Goal: Transaction & Acquisition: Purchase product/service

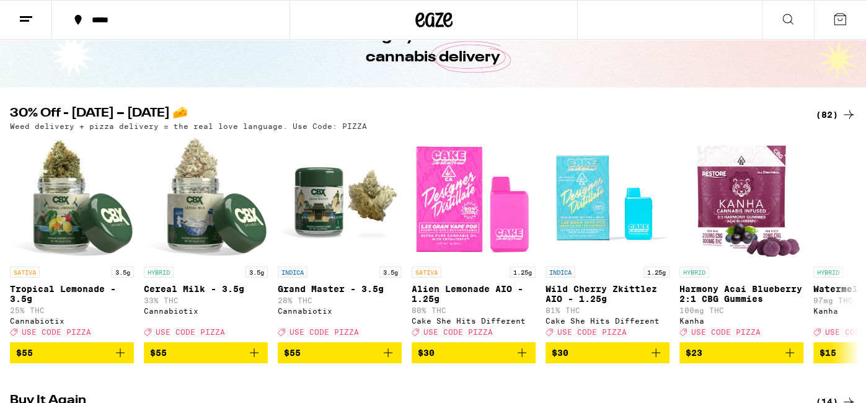
scroll to position [73, 0]
click at [847, 256] on icon at bounding box center [848, 249] width 15 height 15
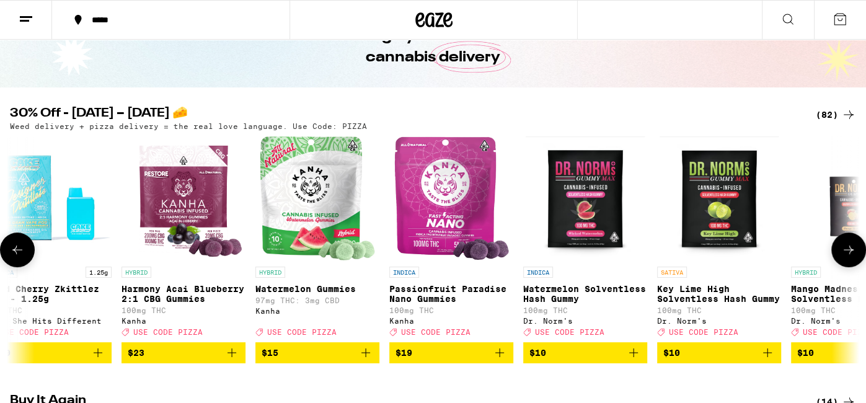
scroll to position [0, 711]
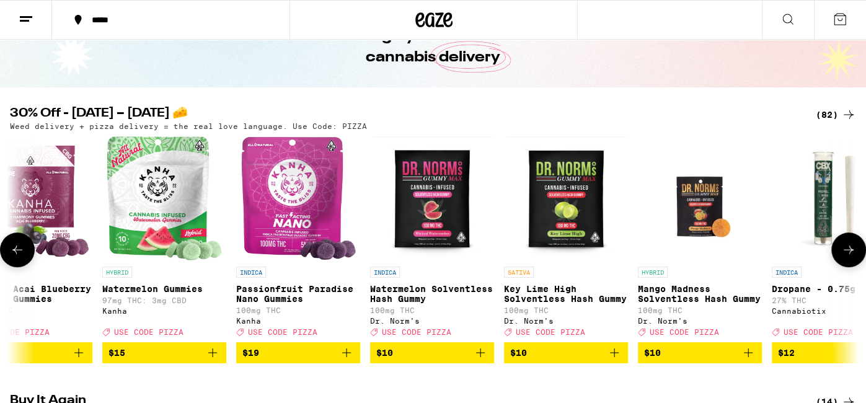
click at [847, 256] on icon at bounding box center [848, 249] width 15 height 15
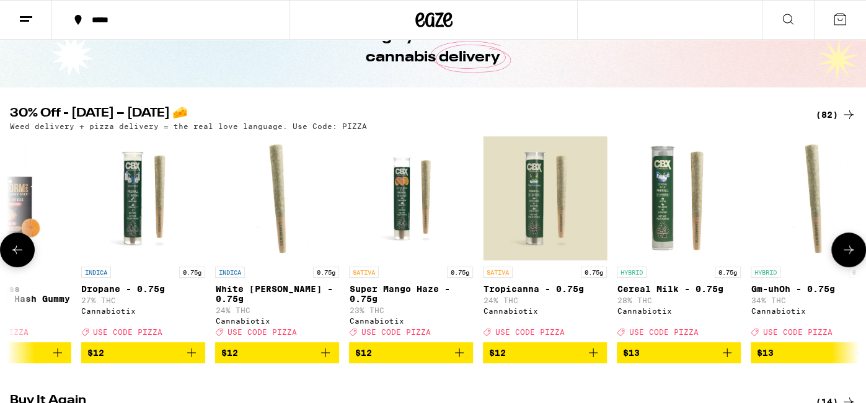
scroll to position [0, 1422]
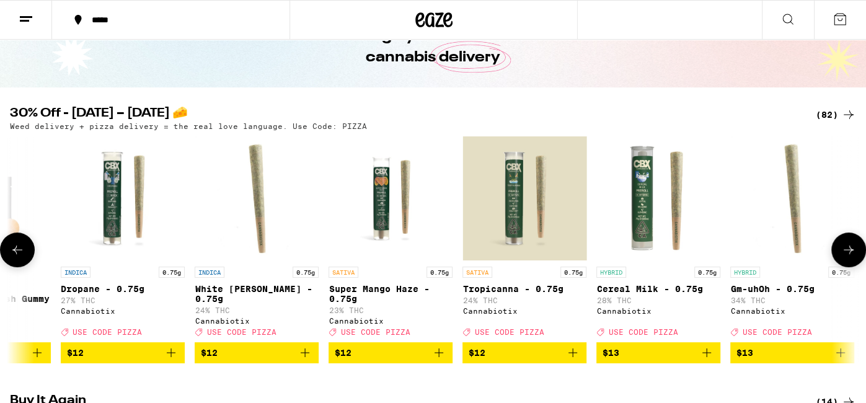
click at [847, 256] on icon at bounding box center [848, 249] width 15 height 15
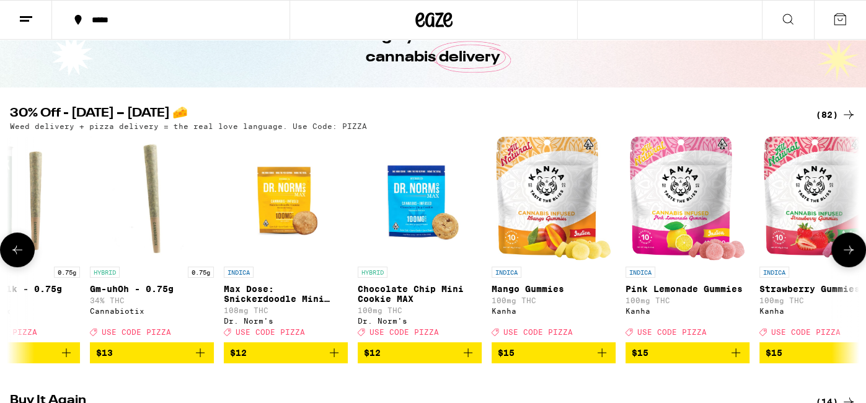
scroll to position [0, 2133]
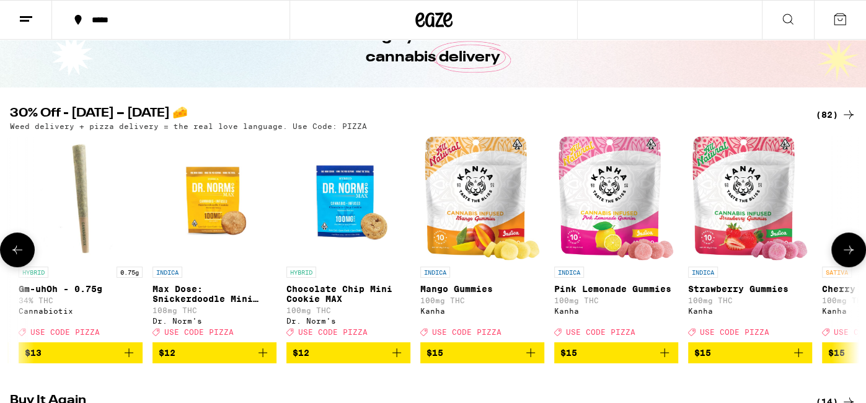
click at [847, 256] on icon at bounding box center [848, 249] width 15 height 15
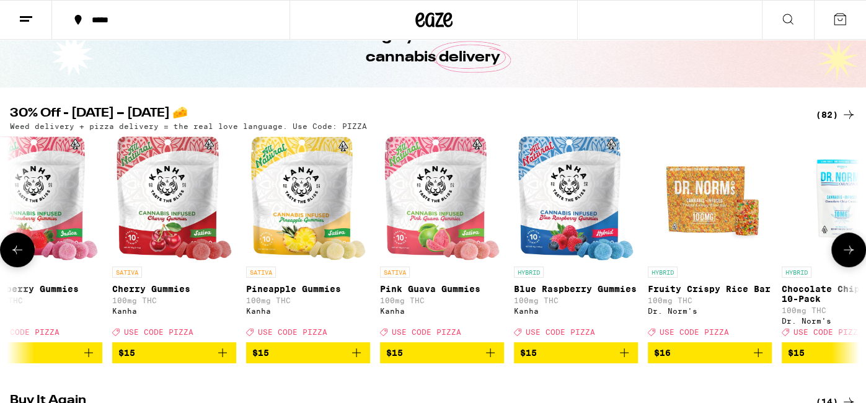
scroll to position [0, 2844]
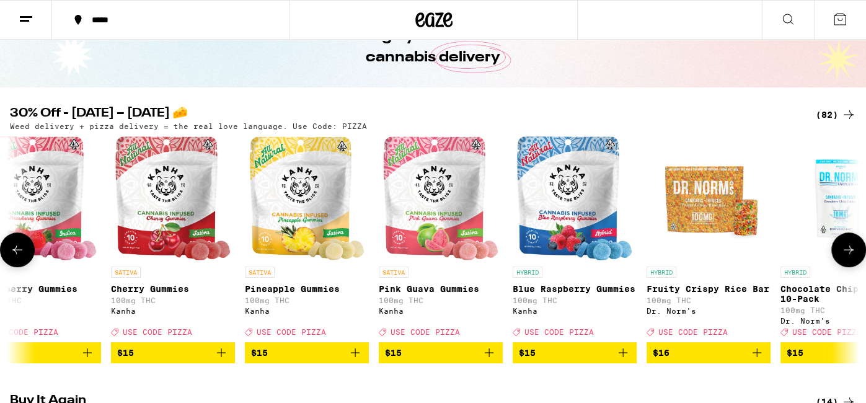
click at [22, 247] on icon at bounding box center [17, 249] width 15 height 15
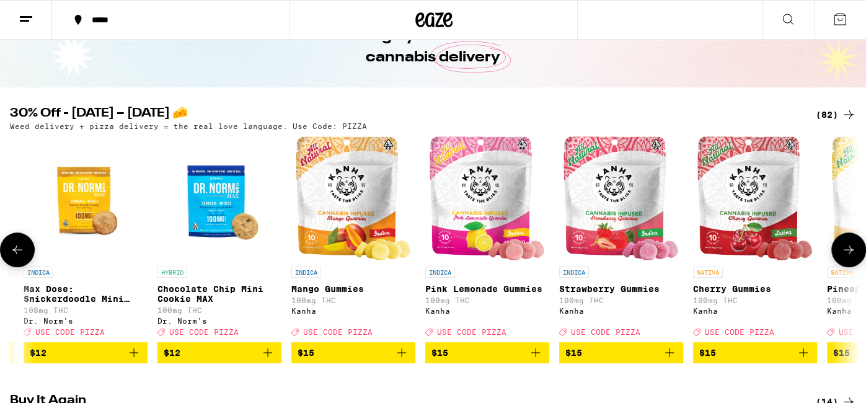
scroll to position [0, 2133]
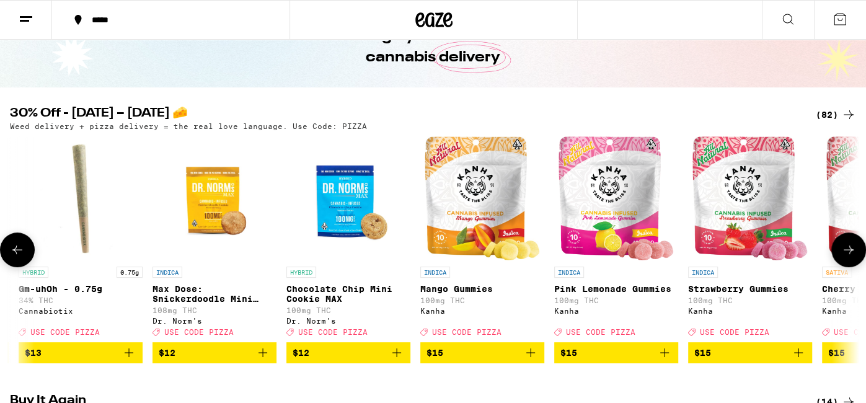
click at [845, 250] on icon at bounding box center [848, 249] width 15 height 15
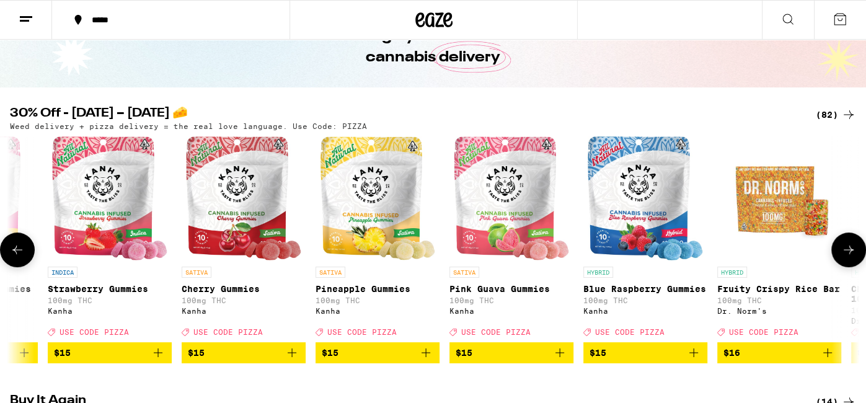
scroll to position [0, 2844]
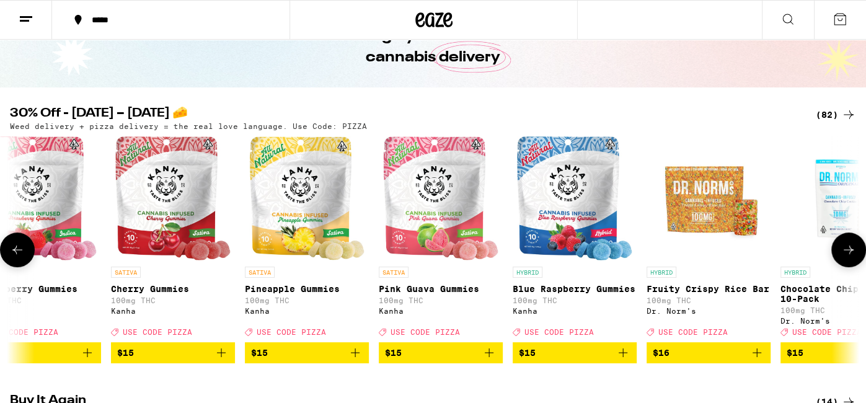
click at [845, 250] on icon at bounding box center [848, 249] width 15 height 15
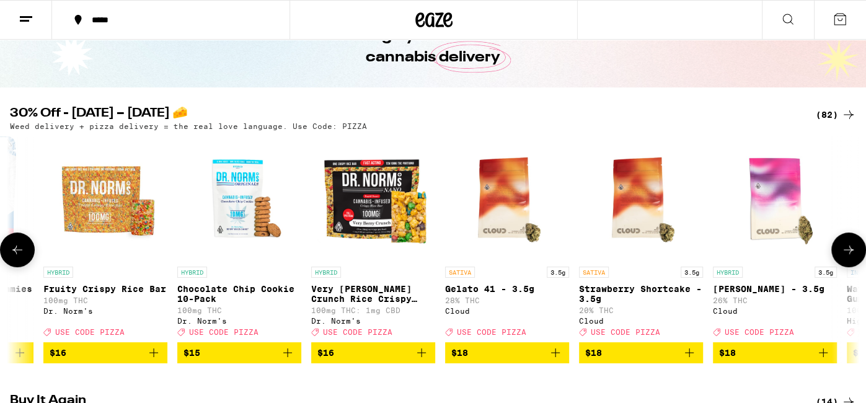
scroll to position [0, 3554]
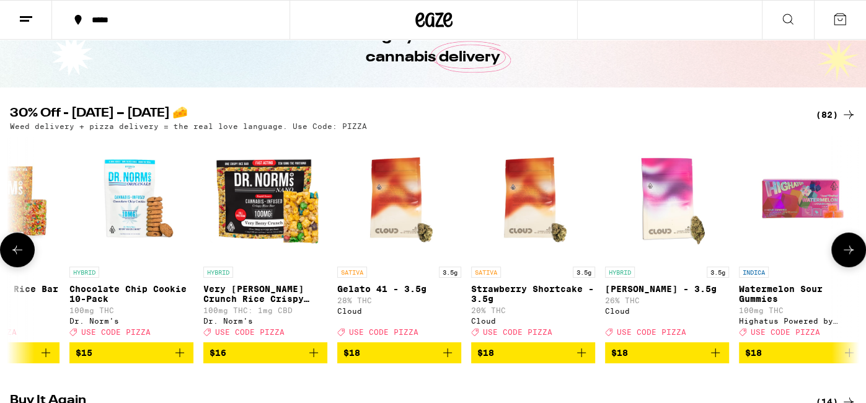
click at [850, 252] on icon at bounding box center [848, 249] width 15 height 15
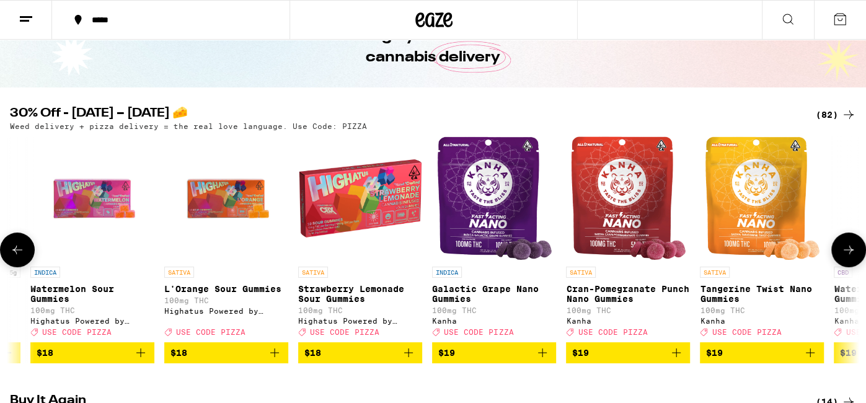
scroll to position [0, 4266]
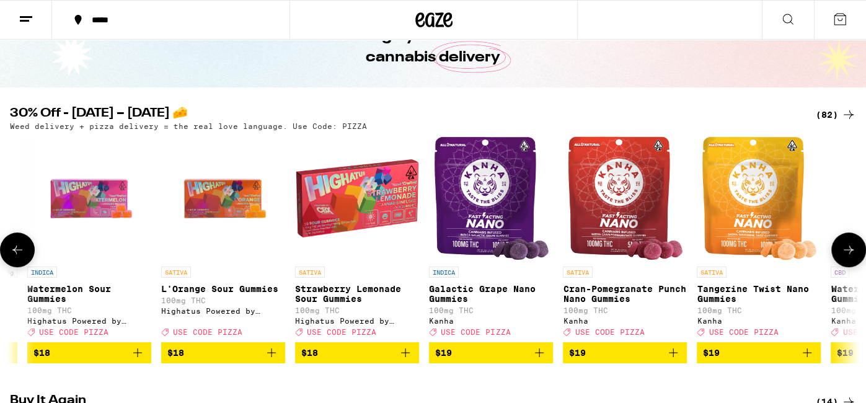
click at [850, 252] on icon at bounding box center [848, 249] width 15 height 15
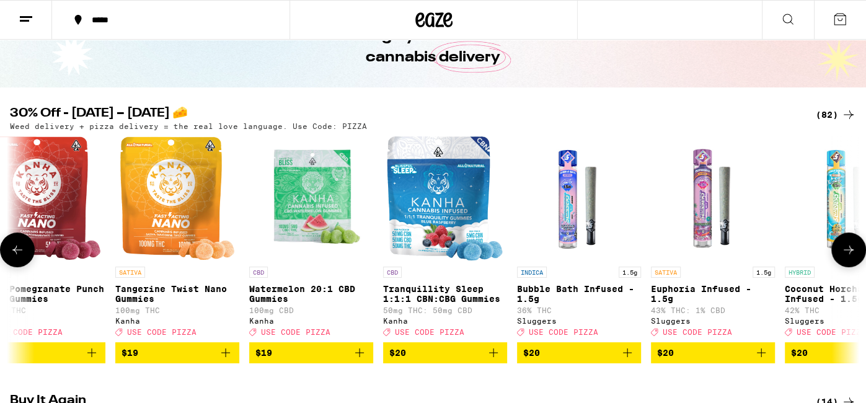
scroll to position [0, 4977]
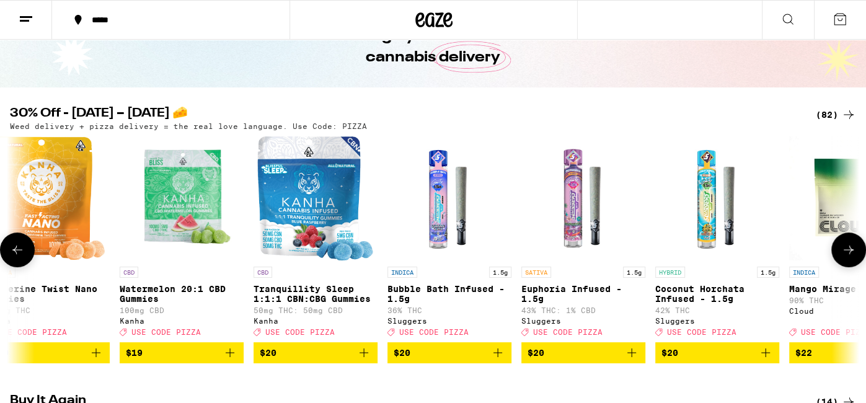
click at [844, 257] on icon at bounding box center [848, 249] width 15 height 15
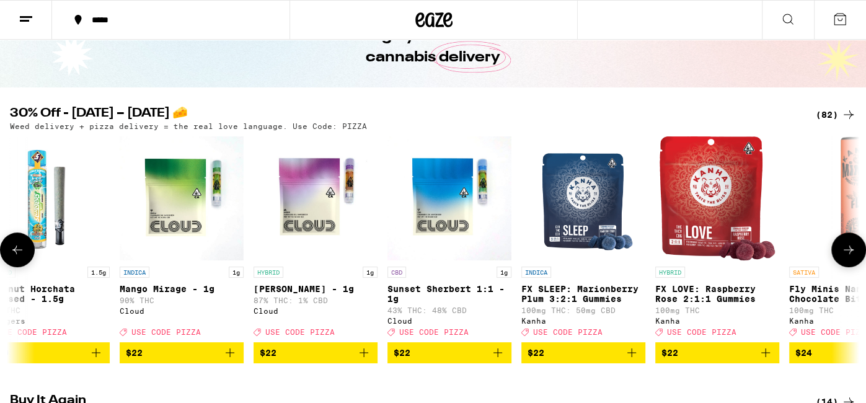
scroll to position [0, 5687]
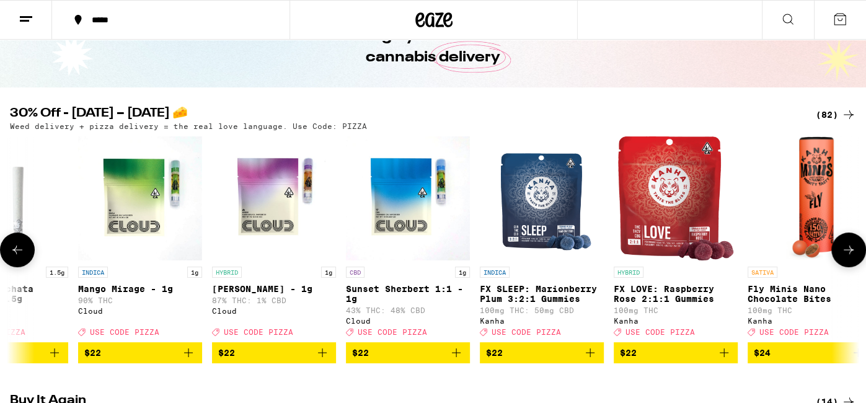
click at [844, 257] on icon at bounding box center [848, 249] width 15 height 15
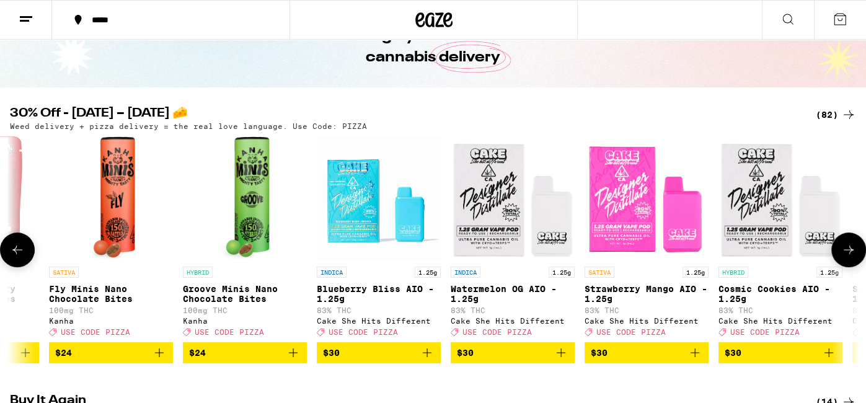
scroll to position [0, 6399]
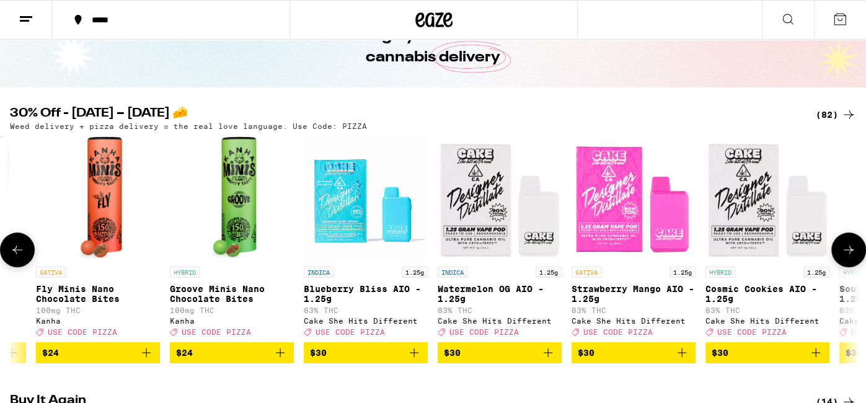
click at [853, 247] on icon at bounding box center [848, 249] width 15 height 15
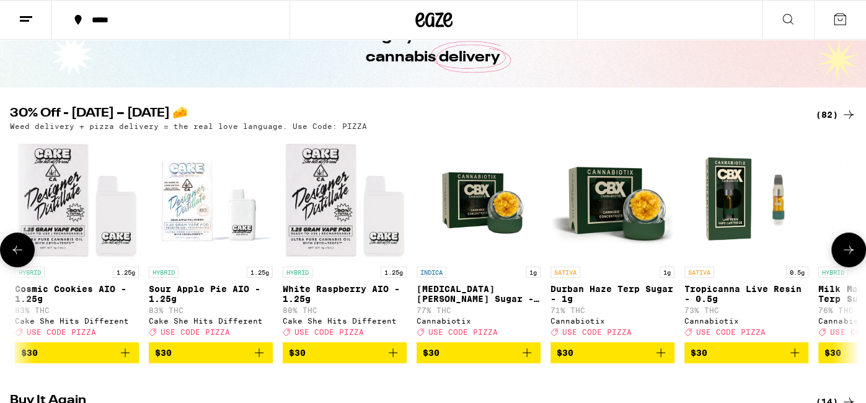
scroll to position [0, 7109]
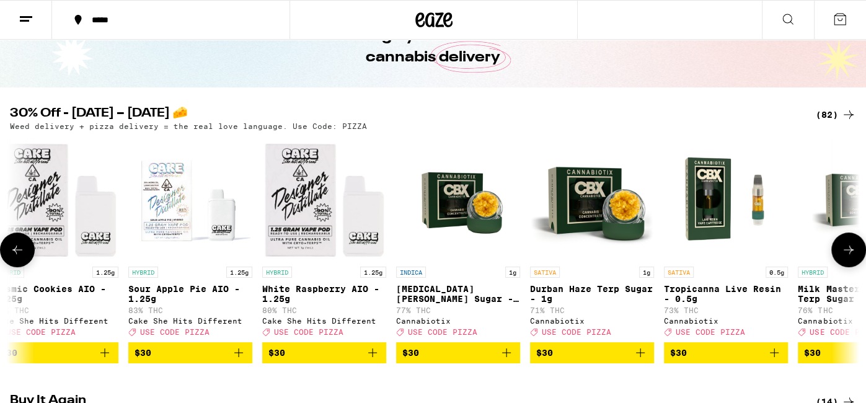
click at [853, 247] on icon at bounding box center [848, 249] width 15 height 15
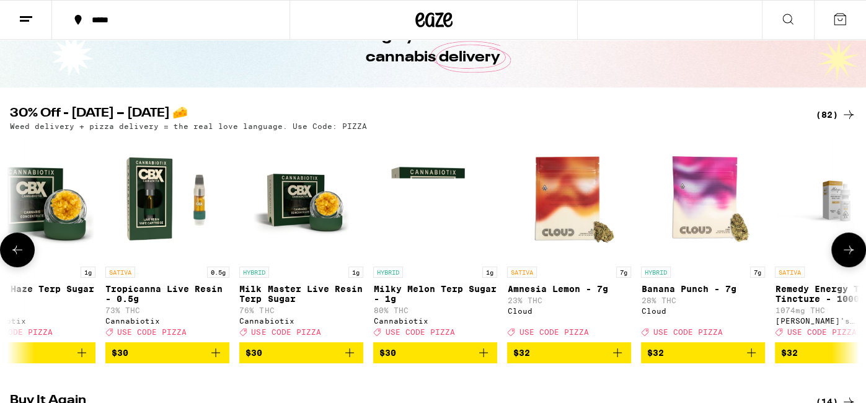
scroll to position [0, 7820]
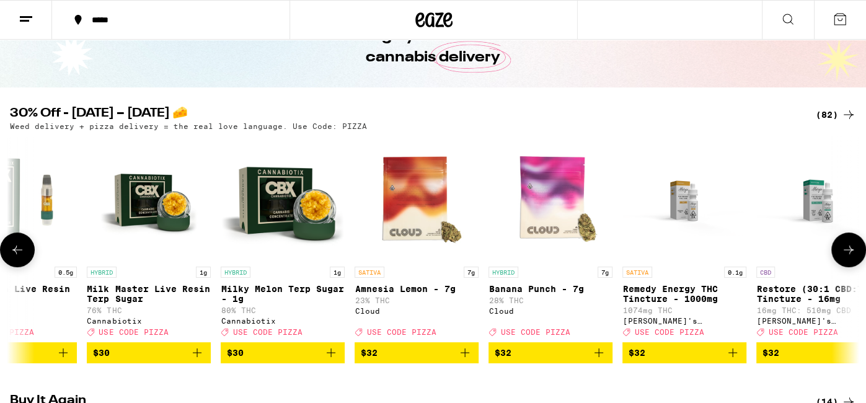
click at [849, 252] on icon at bounding box center [848, 249] width 15 height 15
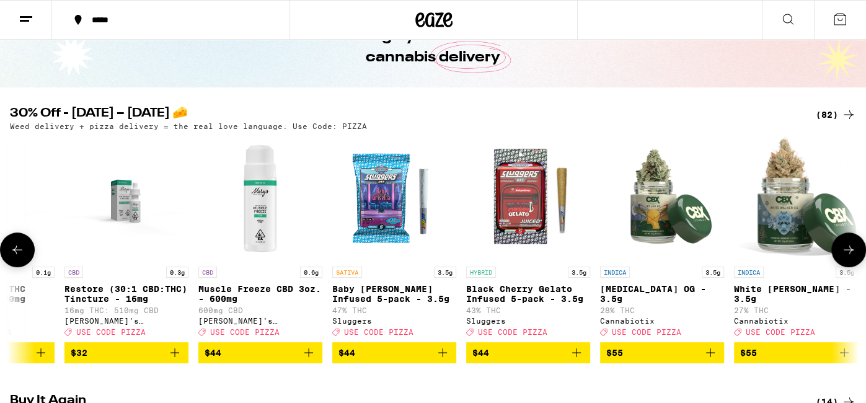
scroll to position [0, 8532]
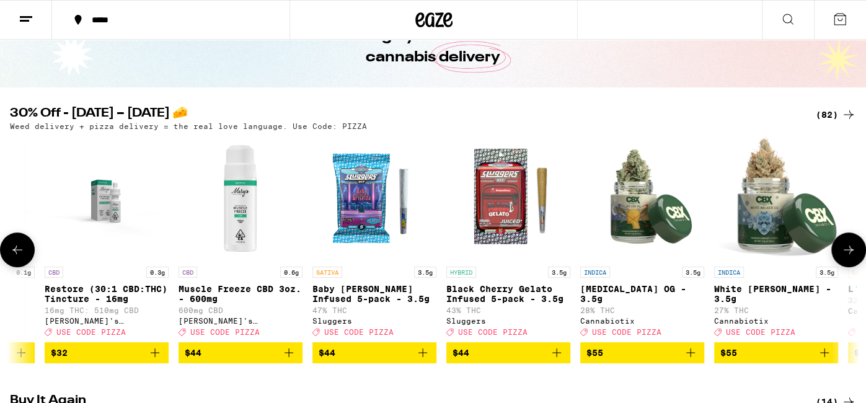
click at [844, 248] on icon at bounding box center [848, 249] width 15 height 15
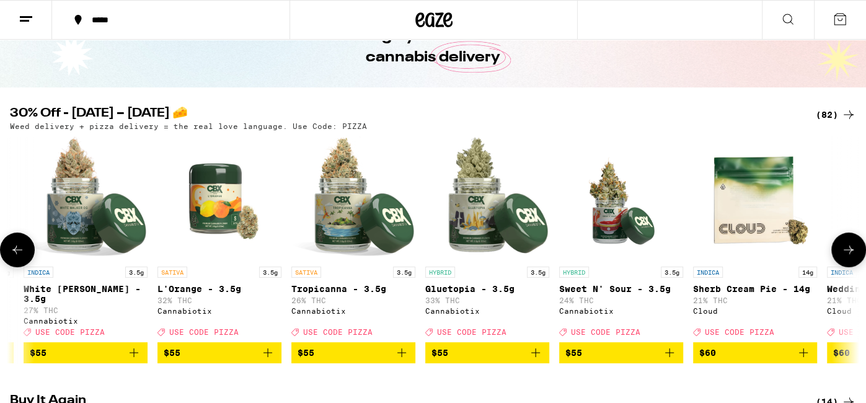
scroll to position [0, 9242]
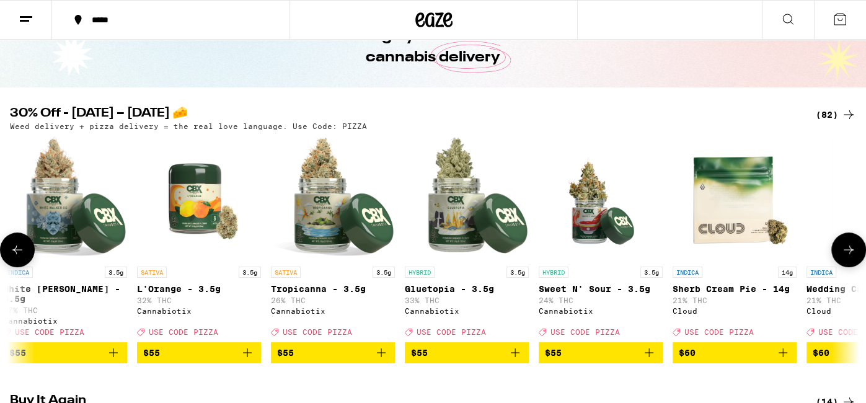
click at [844, 248] on icon at bounding box center [848, 249] width 15 height 15
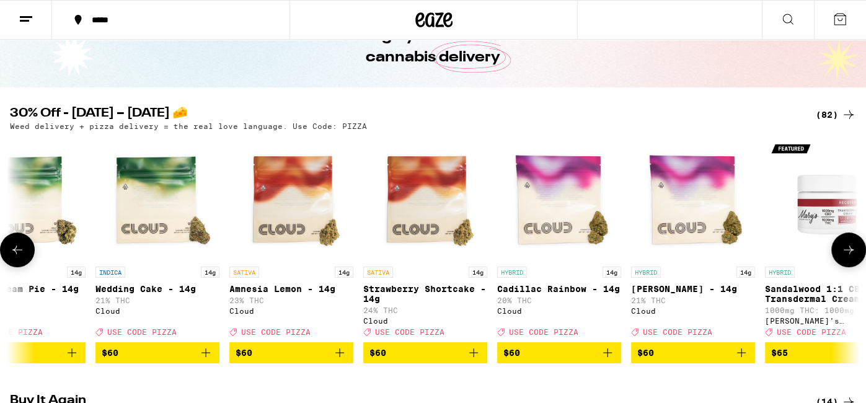
click at [844, 248] on icon at bounding box center [848, 249] width 15 height 15
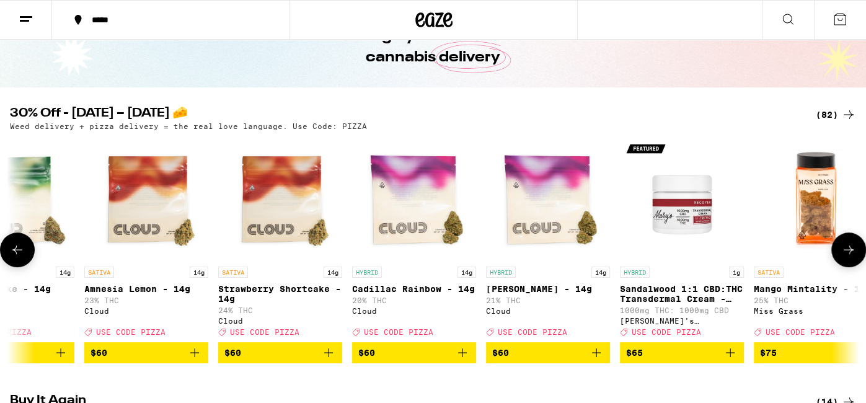
scroll to position [0, 10129]
